Goal: Information Seeking & Learning: Learn about a topic

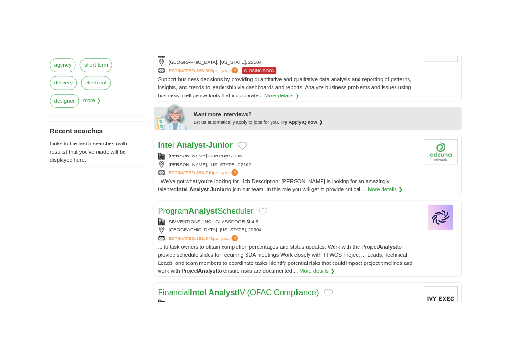
scroll to position [425, 0]
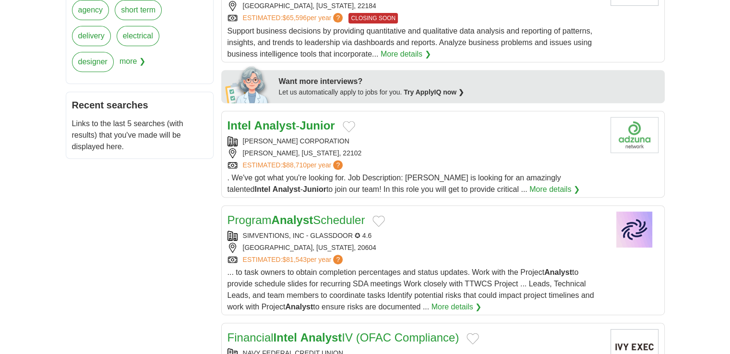
click at [298, 121] on link "Intel Analyst - Junior" at bounding box center [282, 125] width 108 height 13
click at [303, 218] on strong "Analyst" at bounding box center [293, 220] width 42 height 13
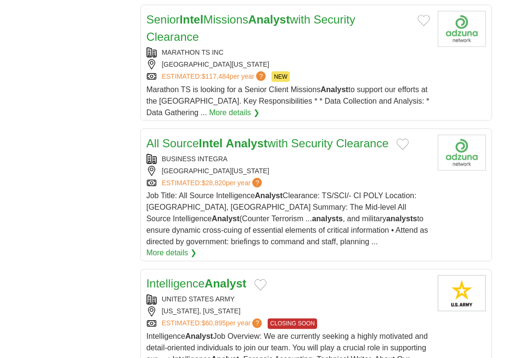
scroll to position [1015, 0]
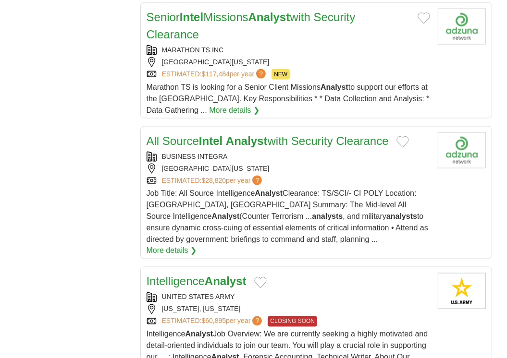
click at [263, 141] on strong "Analyst" at bounding box center [247, 140] width 42 height 13
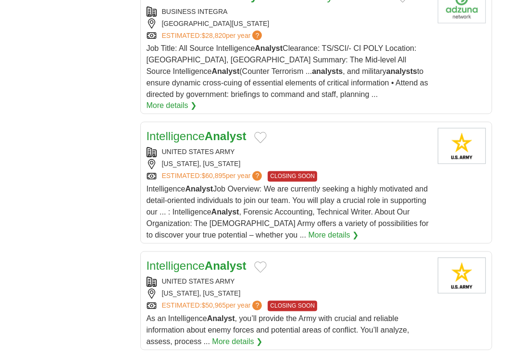
scroll to position [1162, 0]
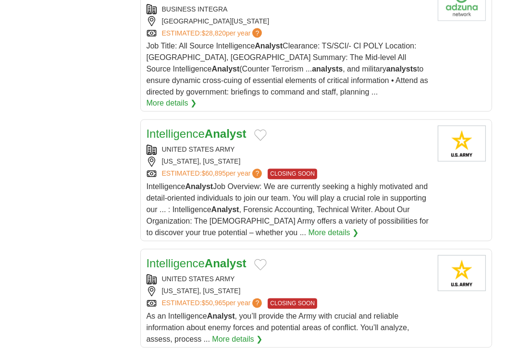
click at [196, 128] on link "Intelligence Analyst" at bounding box center [196, 134] width 100 height 13
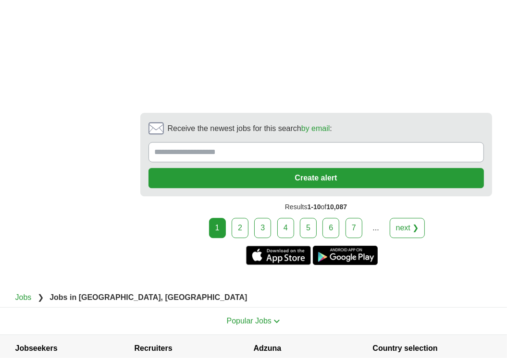
scroll to position [1978, 0]
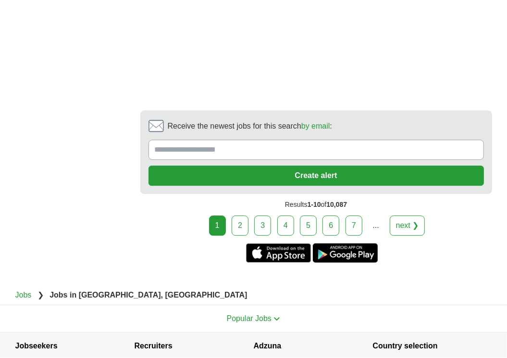
click at [244, 216] on link "2" at bounding box center [239, 226] width 17 height 20
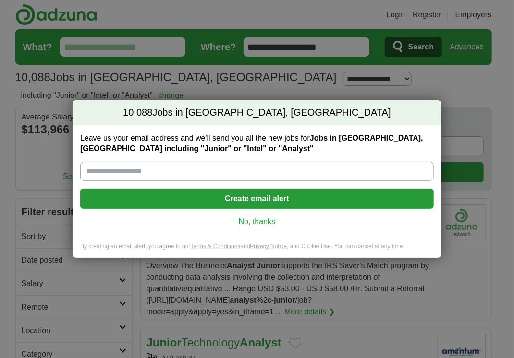
click at [254, 225] on link "No, thanks" at bounding box center [257, 222] width 338 height 11
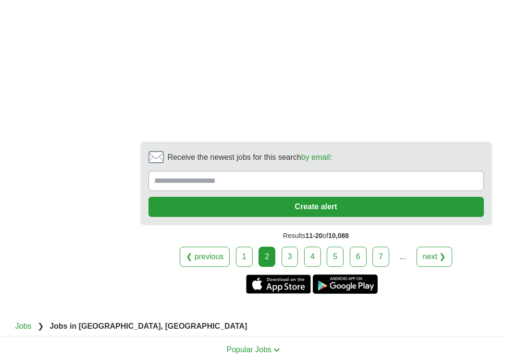
scroll to position [2077, 0]
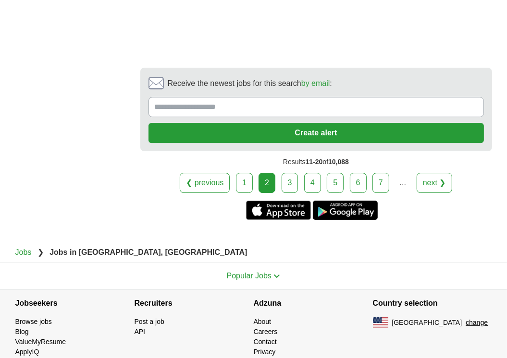
click at [435, 173] on link "next ❯" at bounding box center [434, 183] width 36 height 20
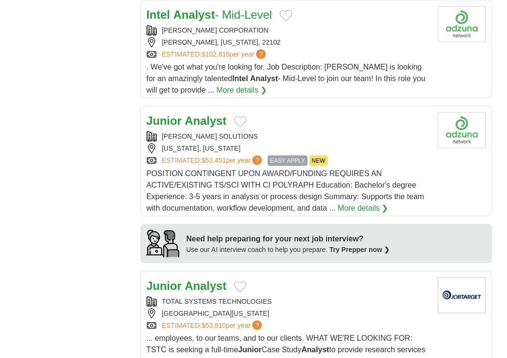
scroll to position [740, 0]
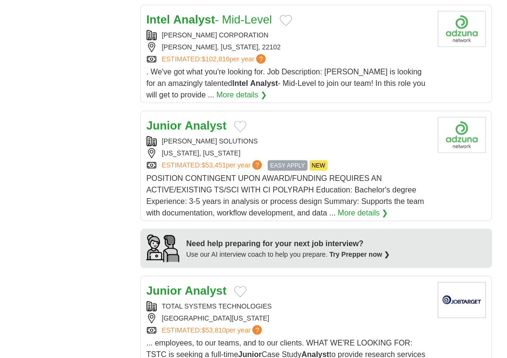
click at [499, 201] on div "Login Register Employers 10,088 Jobs in Forest Heights, MD Salary Salary Select…" at bounding box center [254, 362] width 492 height 2204
click at [182, 123] on link "Junior Analyst" at bounding box center [186, 125] width 80 height 13
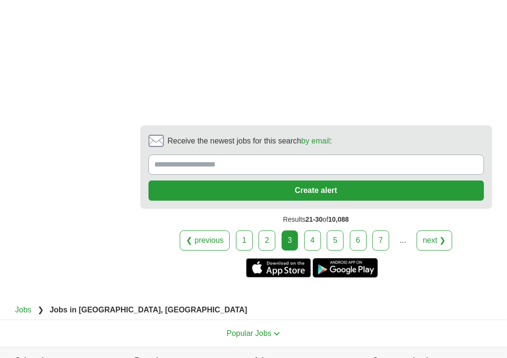
scroll to position [1909, 0]
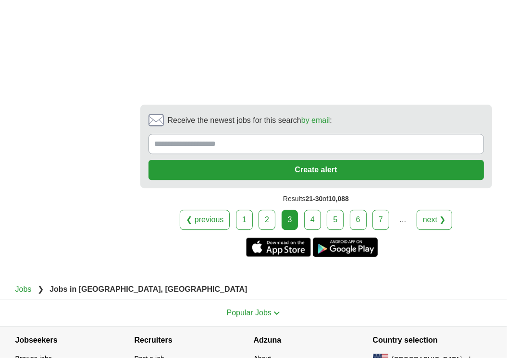
click at [436, 210] on link "next ❯" at bounding box center [434, 220] width 36 height 20
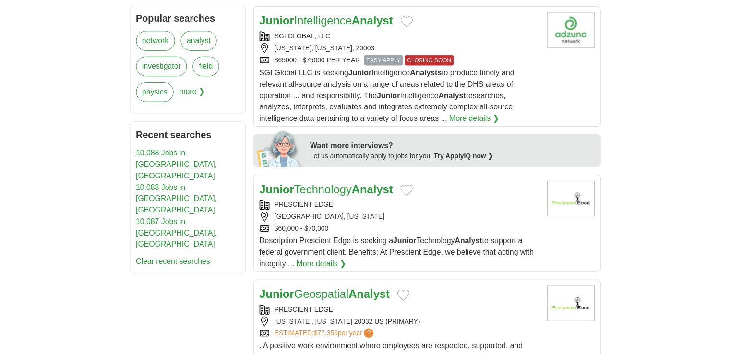
scroll to position [442, 0]
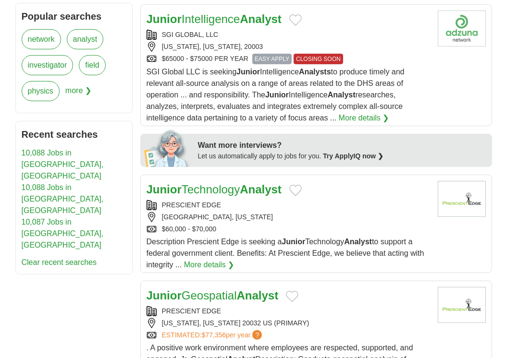
click at [490, 156] on section "Want more interviews? Let us automatically apply to jobs for you. Try ApplyIQ n…" at bounding box center [315, 150] width 351 height 33
click at [206, 17] on link "Junior Intelligence Analyst" at bounding box center [213, 18] width 135 height 13
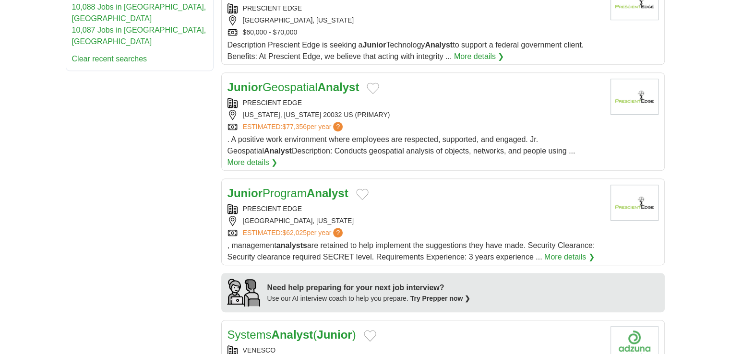
scroll to position [560, 0]
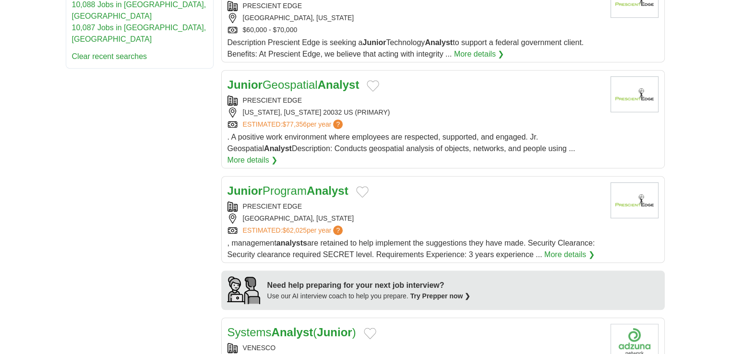
click at [301, 83] on link "Junior Geospatial Analyst" at bounding box center [294, 84] width 132 height 13
click at [321, 184] on strong "Analyst" at bounding box center [328, 190] width 42 height 13
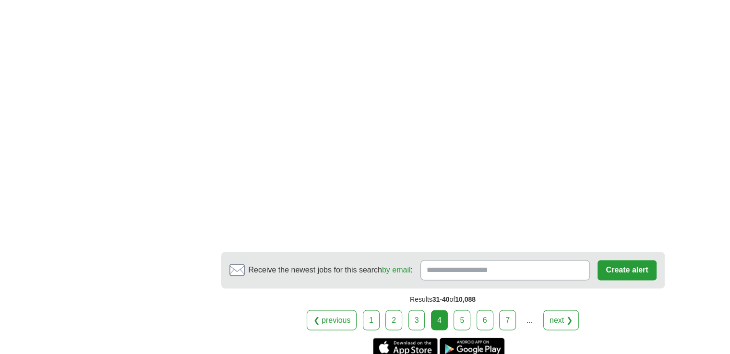
scroll to position [1585, 0]
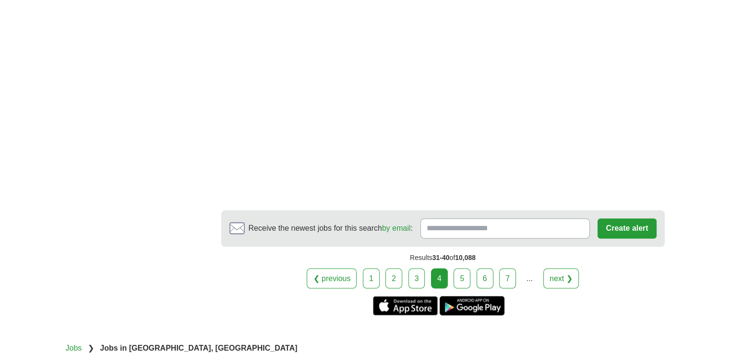
click at [459, 268] on link "5" at bounding box center [462, 278] width 17 height 20
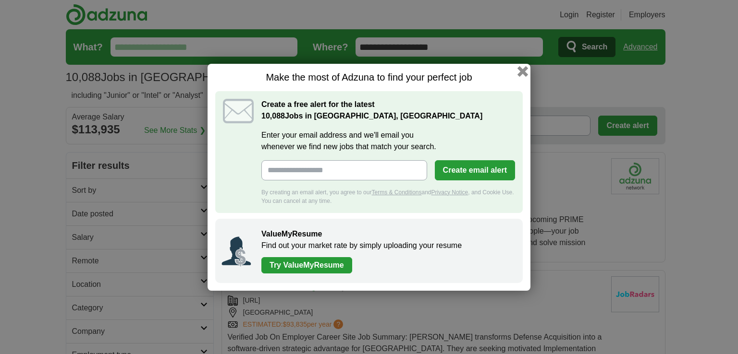
click at [524, 73] on button "button" at bounding box center [522, 71] width 11 height 11
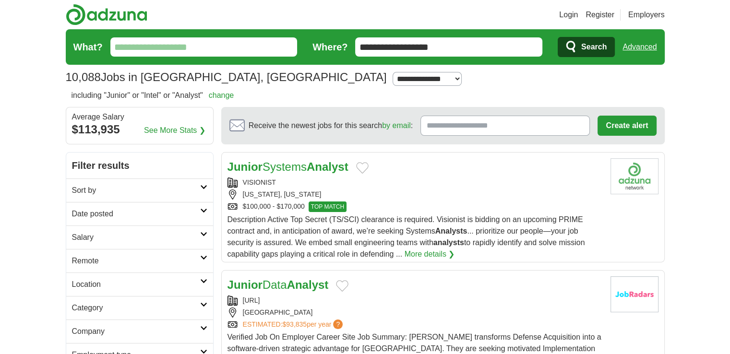
click at [524, 73] on div "**********" at bounding box center [365, 77] width 599 height 17
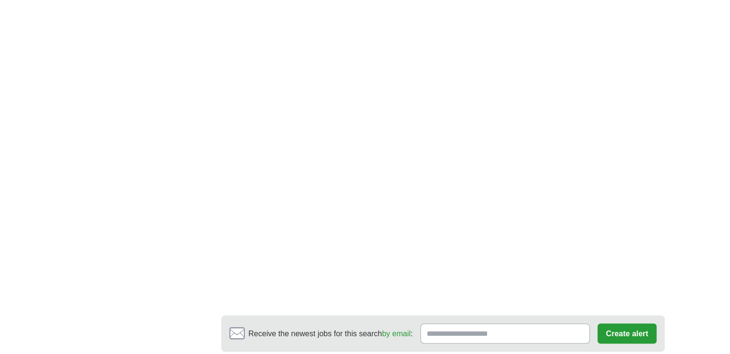
scroll to position [1649, 0]
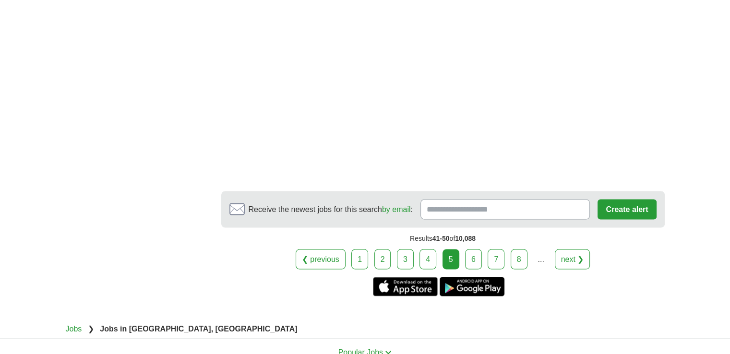
click at [563, 249] on link "next ❯" at bounding box center [573, 259] width 36 height 20
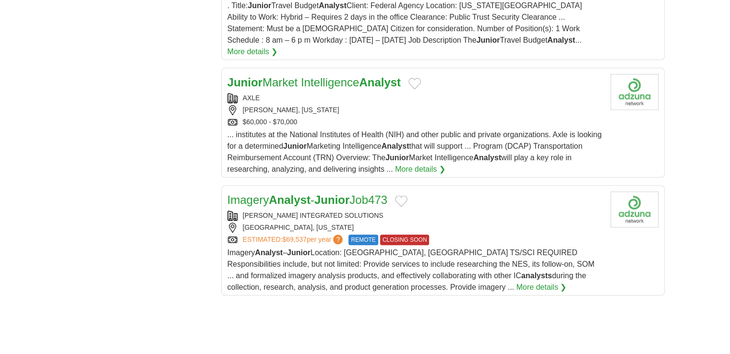
scroll to position [1075, 0]
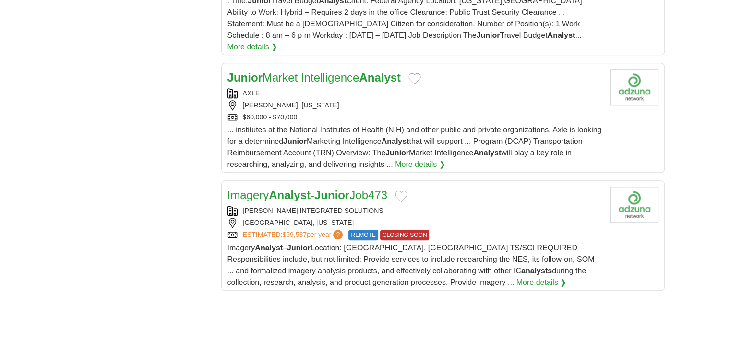
click at [343, 71] on link "Junior Market Intelligence Analyst" at bounding box center [314, 77] width 173 height 13
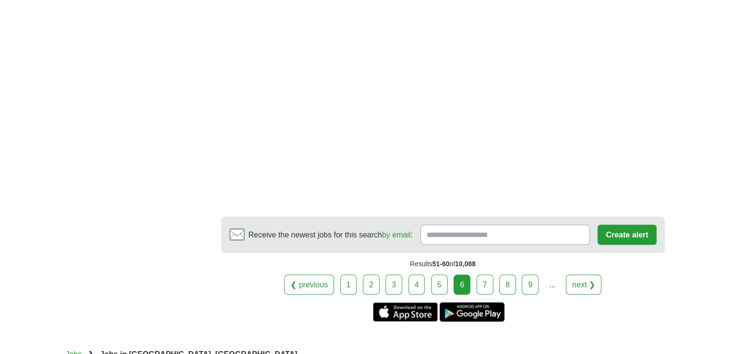
scroll to position [1642, 0]
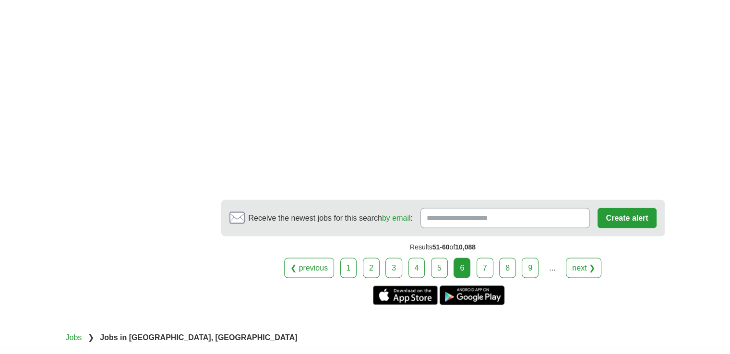
click at [583, 258] on link "next ❯" at bounding box center [584, 268] width 36 height 20
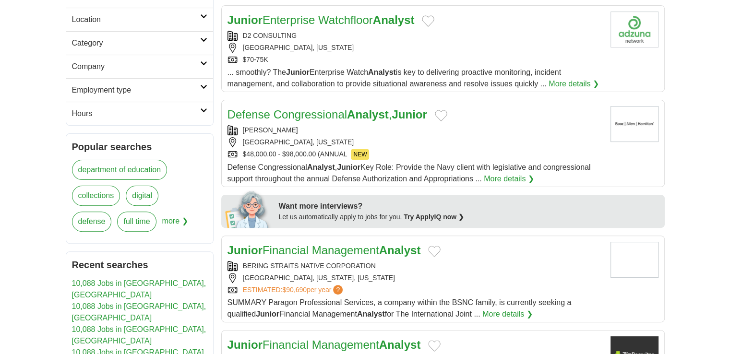
scroll to position [267, 0]
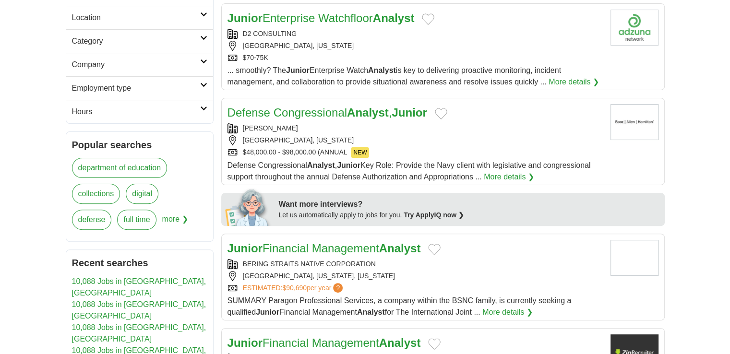
click at [357, 106] on strong "Analyst" at bounding box center [368, 112] width 42 height 13
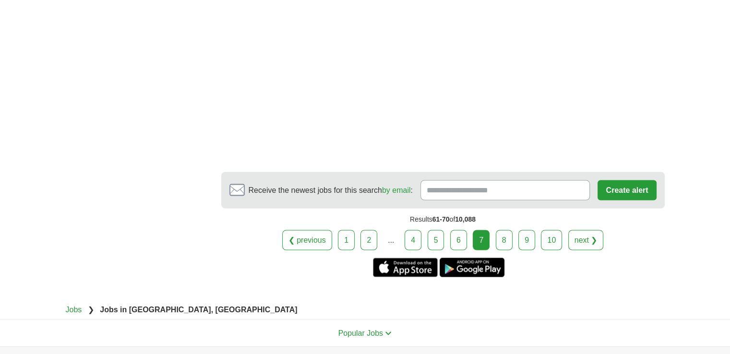
scroll to position [1668, 0]
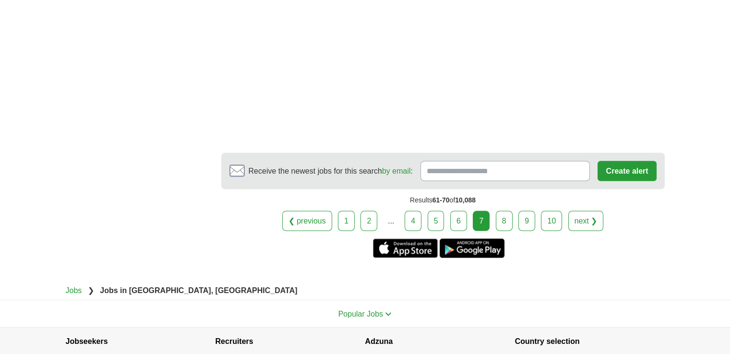
click at [587, 211] on link "next ❯" at bounding box center [587, 221] width 36 height 20
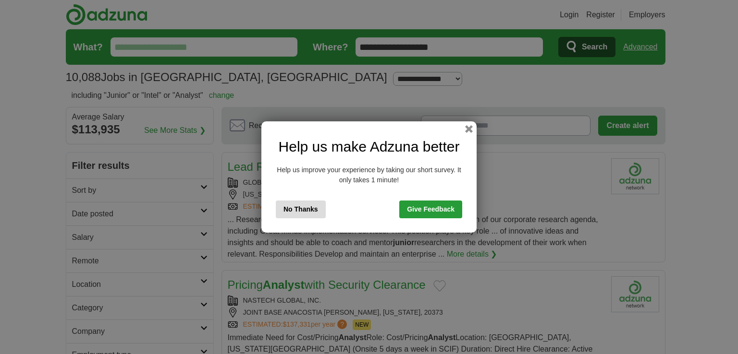
click at [307, 211] on button "No Thanks" at bounding box center [301, 210] width 50 height 18
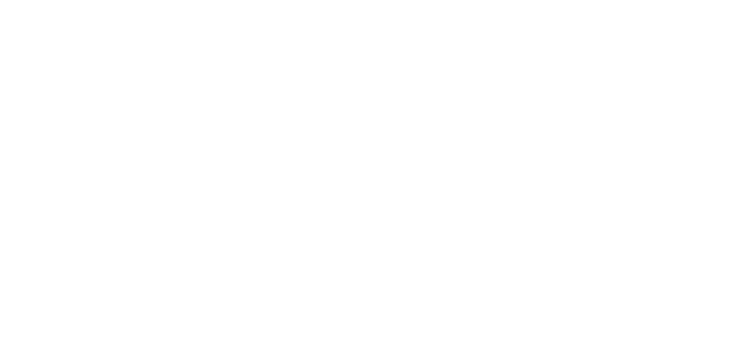
scroll to position [1839, 0]
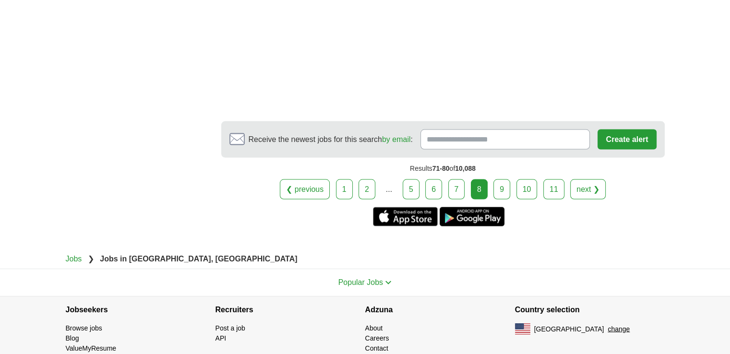
click at [590, 180] on link "next ❯" at bounding box center [588, 190] width 36 height 20
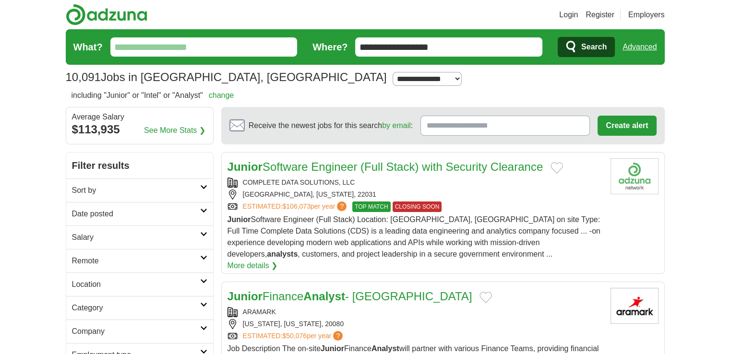
click at [224, 40] on input "What?" at bounding box center [203, 46] width 187 height 19
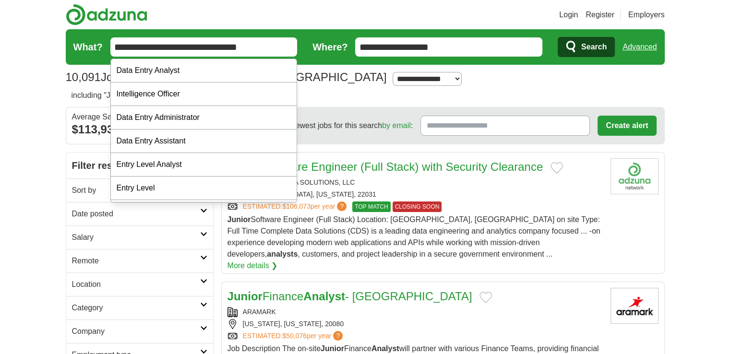
type input "**********"
click at [348, 82] on div "**********" at bounding box center [365, 77] width 599 height 17
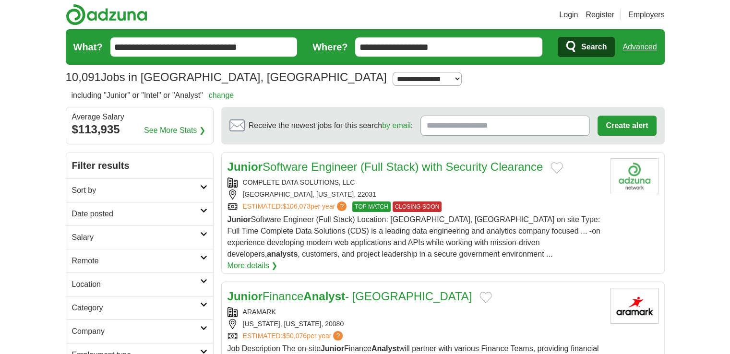
click at [461, 44] on input "**********" at bounding box center [448, 46] width 187 height 19
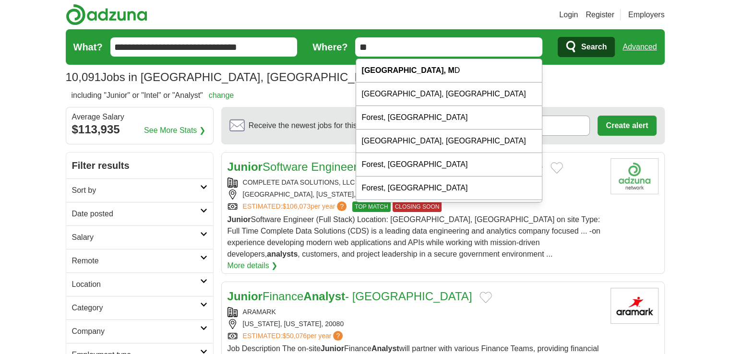
type input "*"
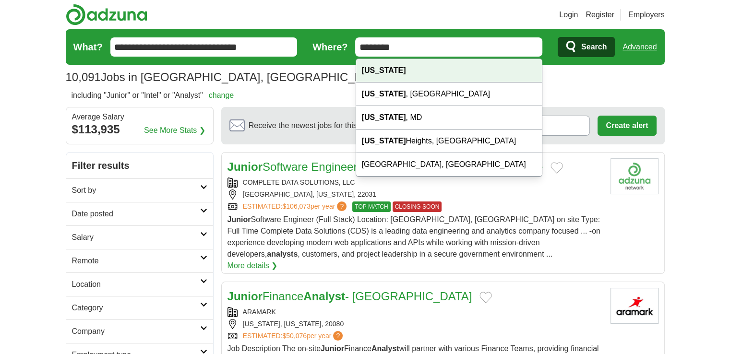
click at [384, 69] on strong "[US_STATE]" at bounding box center [384, 70] width 44 height 8
type input "********"
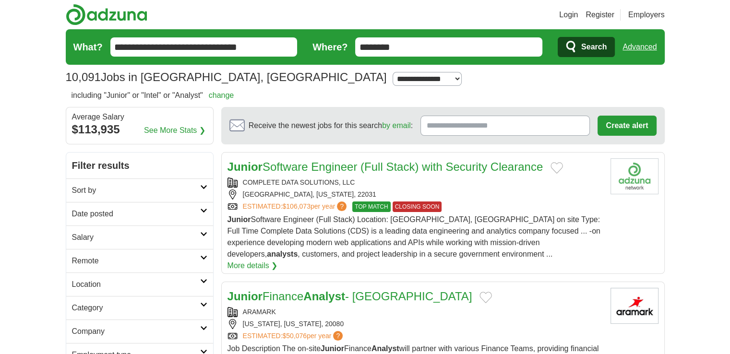
click at [594, 44] on span "Search" at bounding box center [593, 46] width 25 height 19
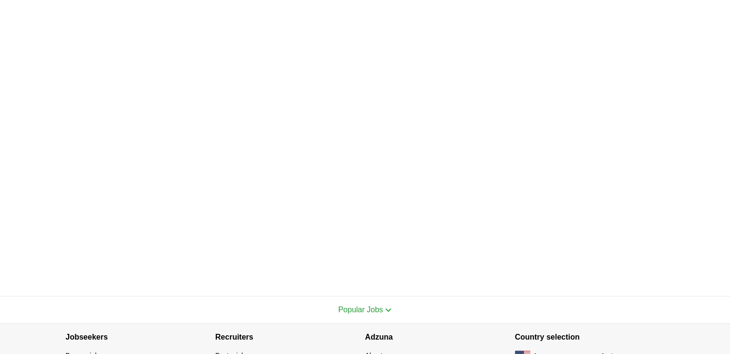
scroll to position [206, 0]
